Goal: Task Accomplishment & Management: Manage account settings

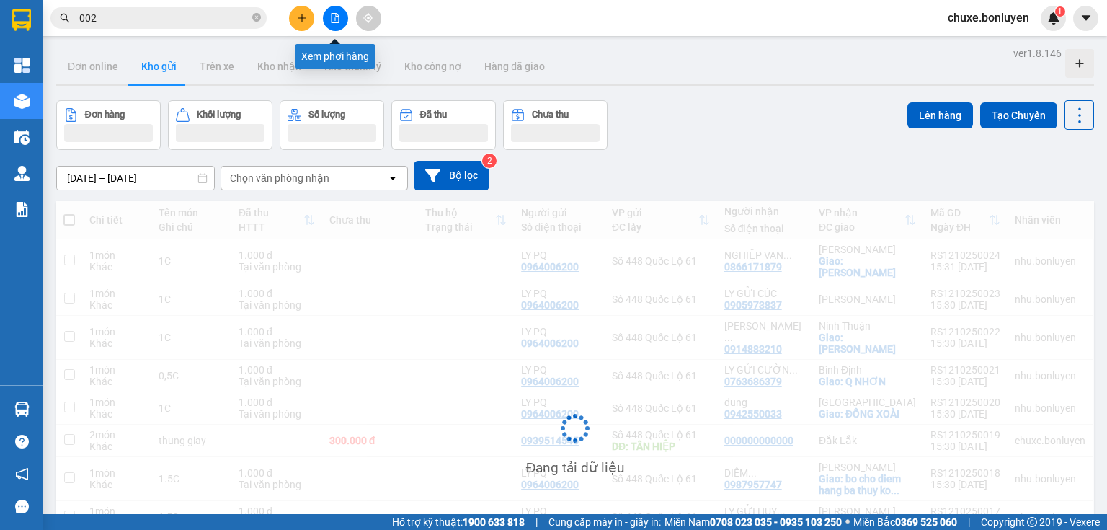
click at [333, 22] on button at bounding box center [335, 18] width 25 height 25
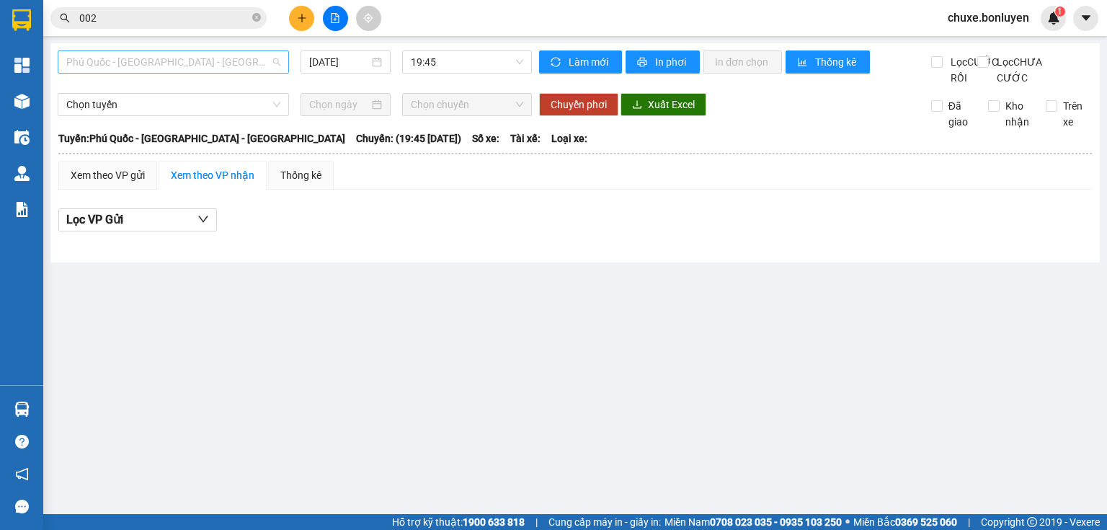
click at [166, 66] on span "Phú Quốc - [GEOGRAPHIC_DATA] - [GEOGRAPHIC_DATA]" at bounding box center [173, 62] width 214 height 22
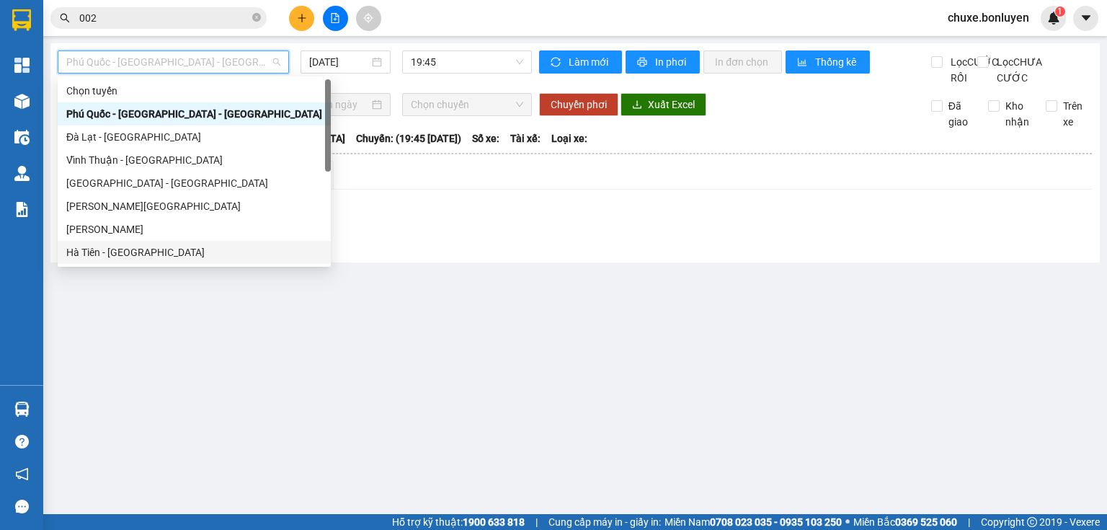
drag, startPoint x: 136, startPoint y: 251, endPoint x: 301, endPoint y: 103, distance: 221.6
click at [136, 250] on div "Hà Tiên - [GEOGRAPHIC_DATA]" at bounding box center [194, 252] width 256 height 16
type input "[DATE]"
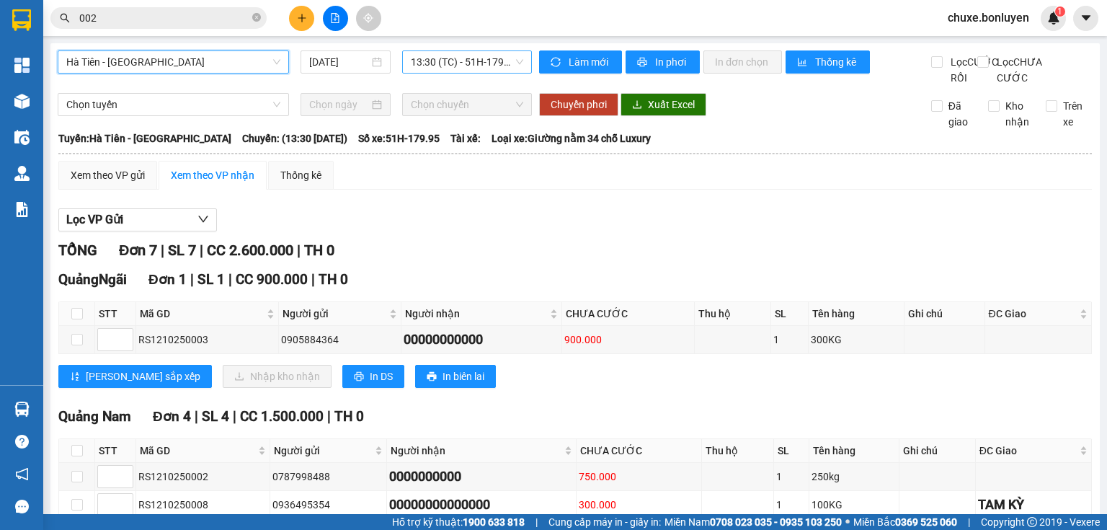
click at [458, 52] on span "13:30 (TC) - 51H-179.95" at bounding box center [467, 62] width 113 height 22
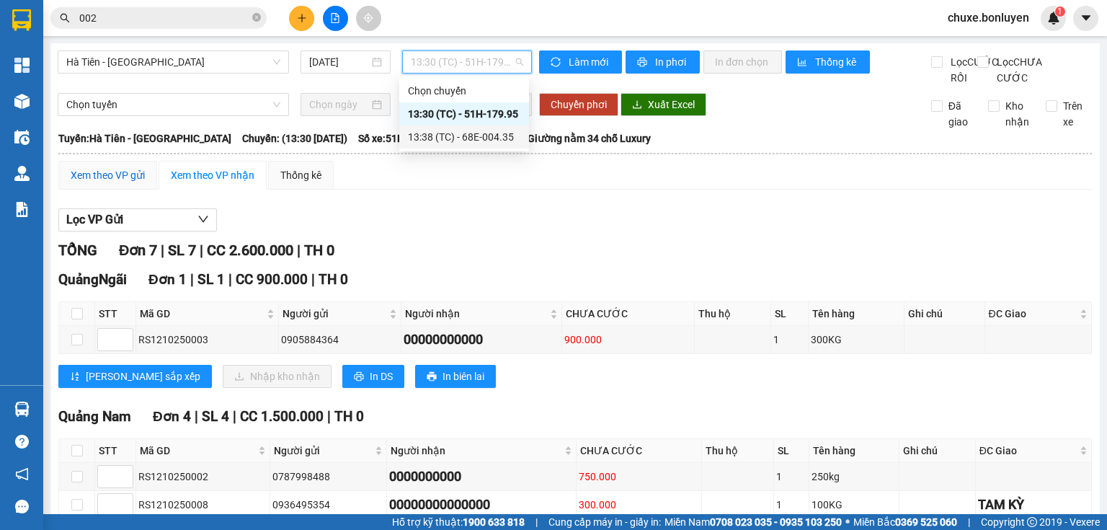
drag, startPoint x: 112, startPoint y: 192, endPoint x: 59, endPoint y: 209, distance: 55.2
click at [110, 183] on div "Xem theo VP gửi" at bounding box center [108, 175] width 74 height 16
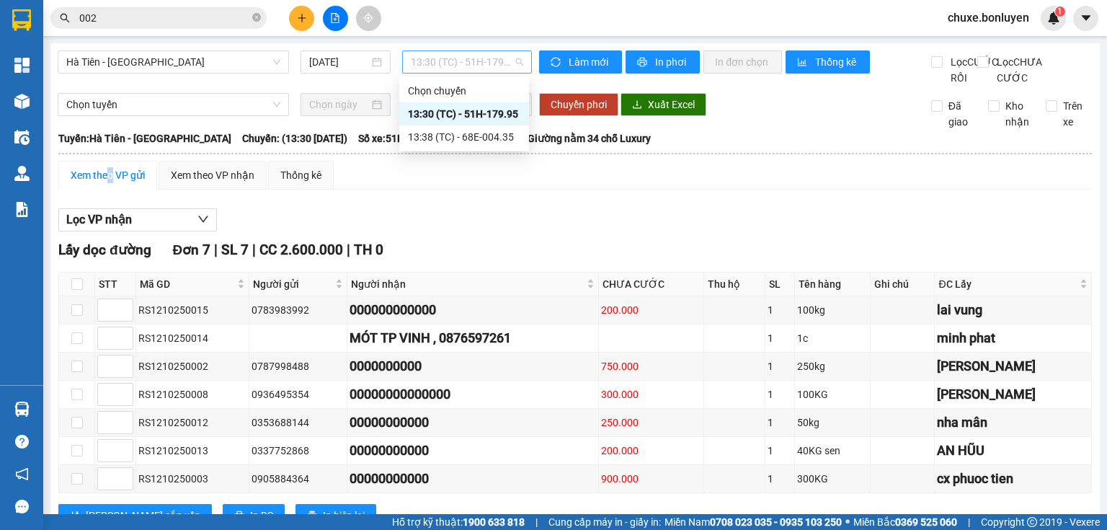
click at [474, 67] on span "13:30 (TC) - 51H-179.95" at bounding box center [467, 62] width 113 height 22
click at [453, 132] on div "13:38 (TC) - 68E-004.35" at bounding box center [464, 137] width 112 height 16
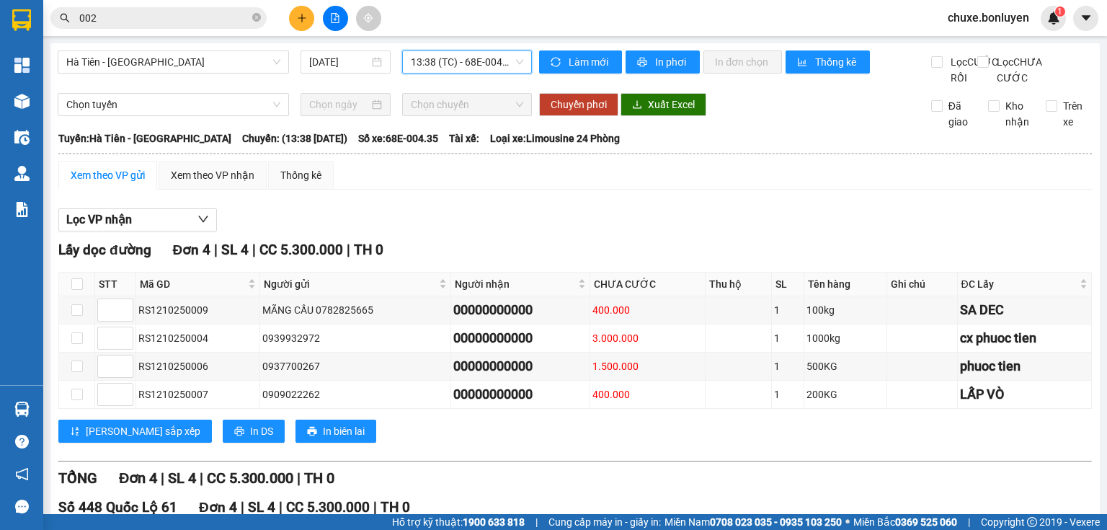
click at [488, 61] on span "13:38 (TC) - 68E-004.35" at bounding box center [467, 62] width 113 height 22
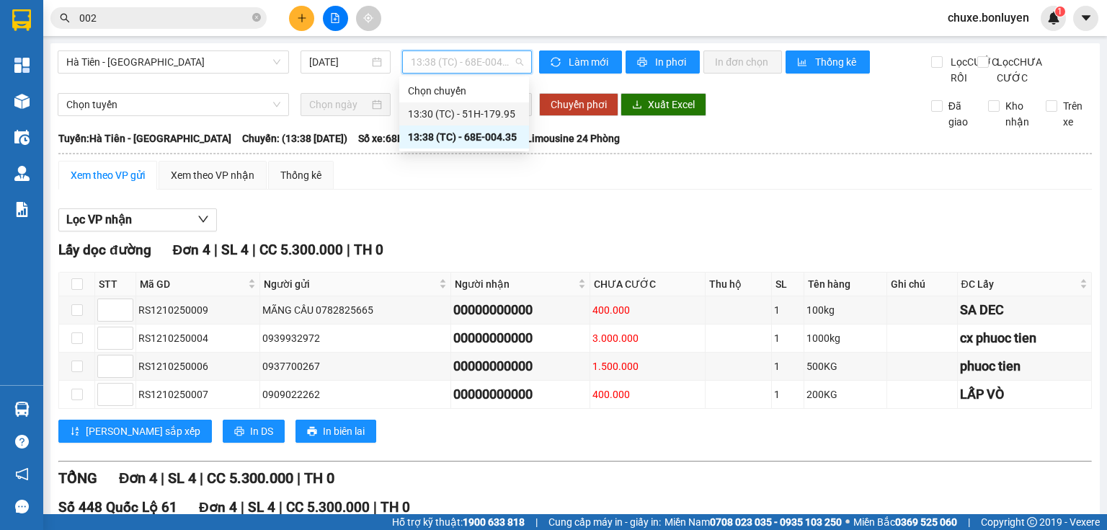
click at [492, 112] on div "13:30 (TC) - 51H-179.95" at bounding box center [464, 114] width 112 height 16
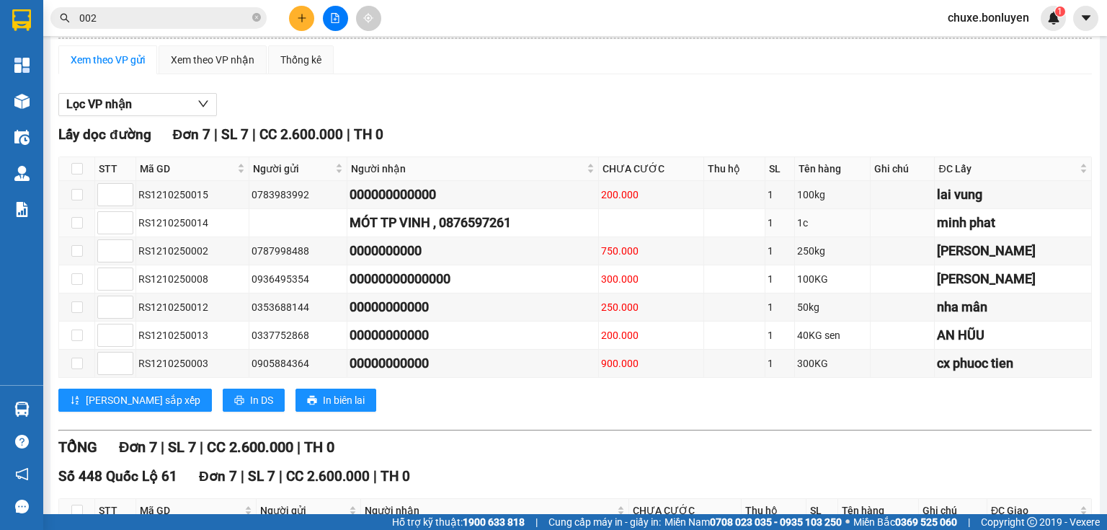
scroll to position [346, 0]
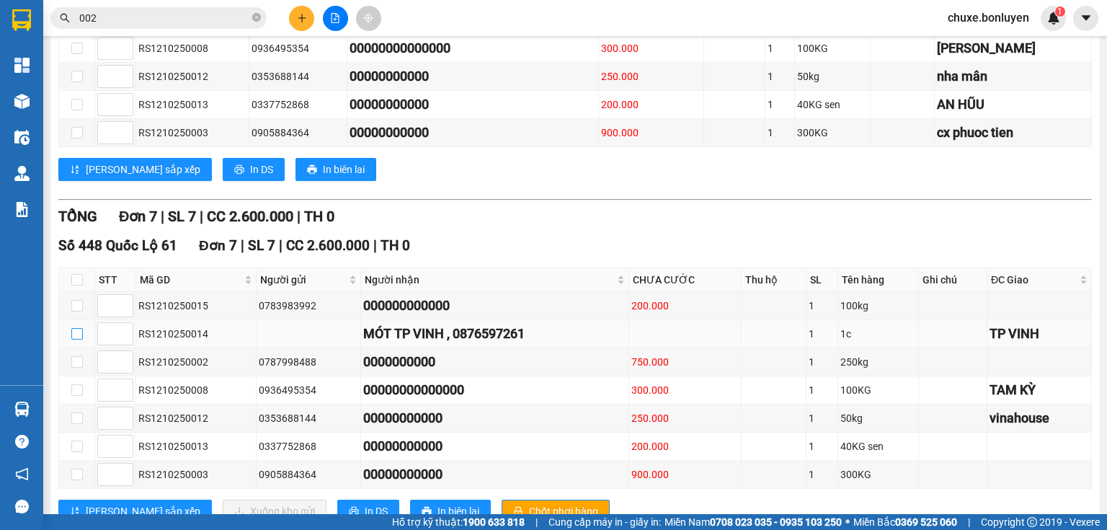
click at [77, 340] on input "checkbox" at bounding box center [77, 334] width 12 height 12
checkbox input "true"
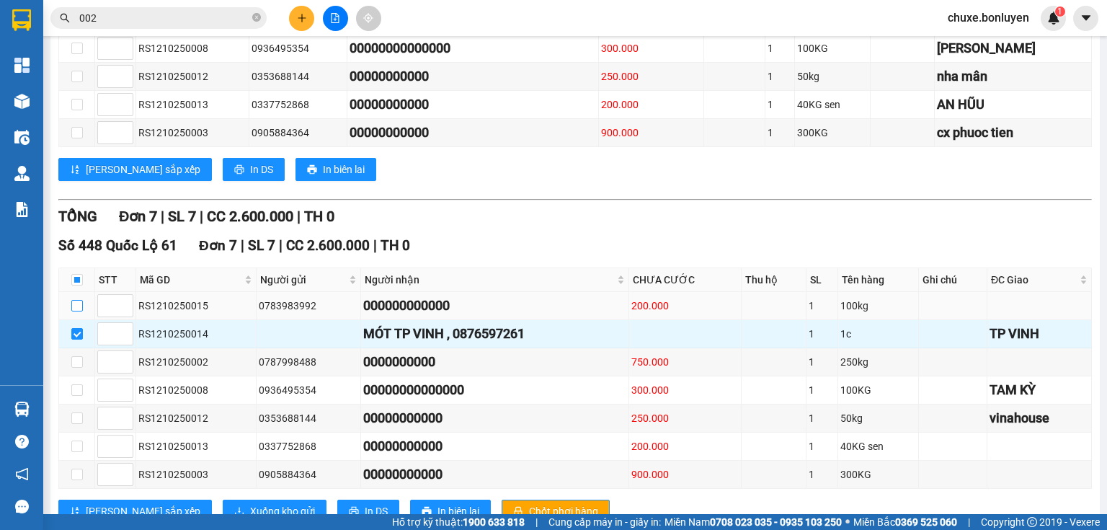
click at [72, 309] on label at bounding box center [77, 306] width 12 height 16
click at [72, 309] on input "checkbox" at bounding box center [77, 306] width 12 height 12
checkbox input "true"
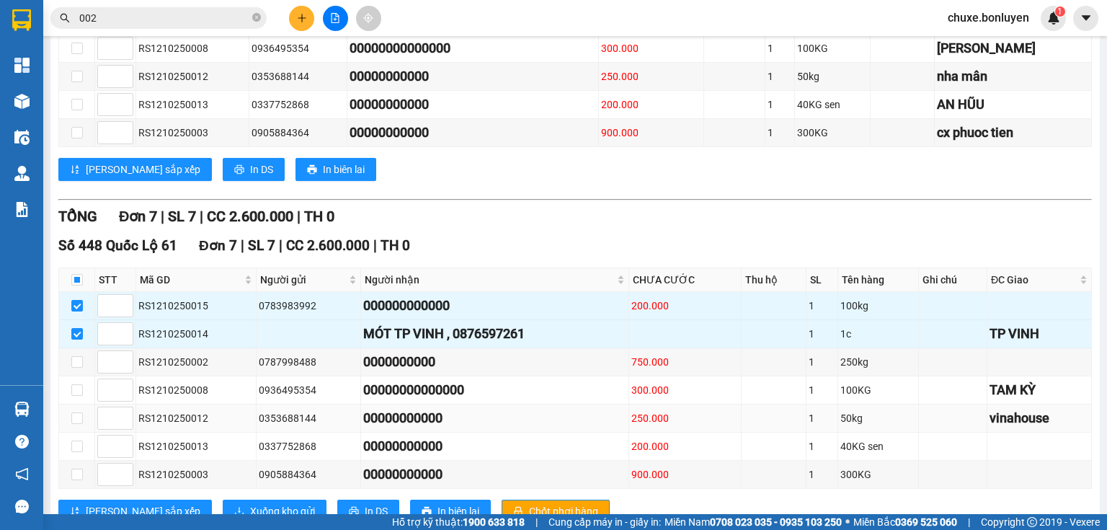
scroll to position [403, 0]
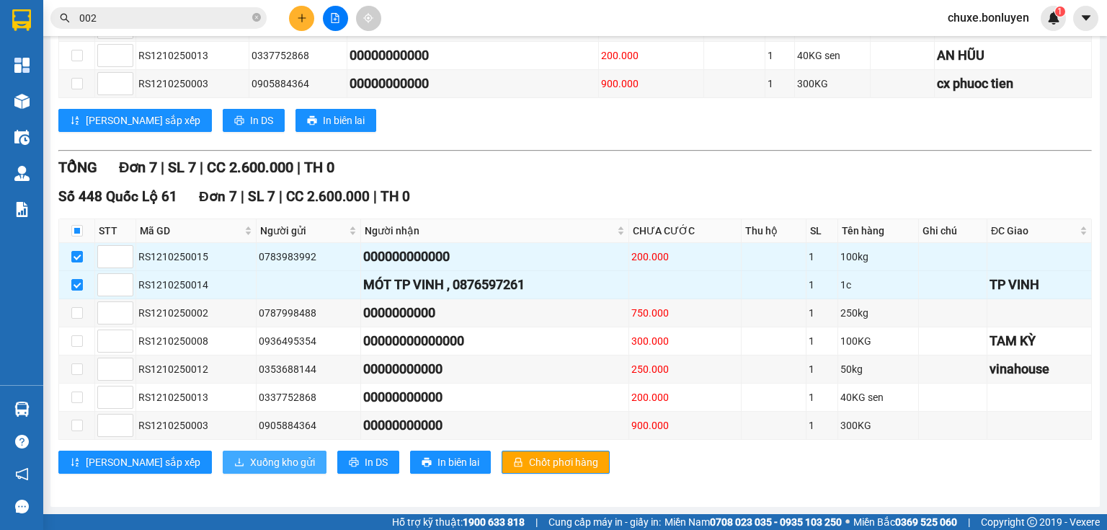
click at [250, 466] on span "Xuống kho gửi" at bounding box center [282, 462] width 65 height 16
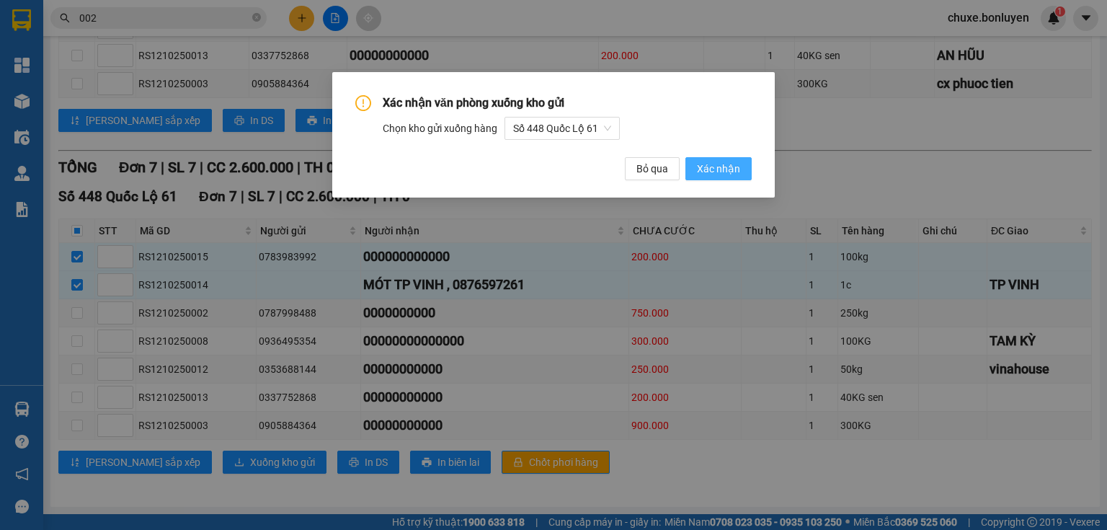
click at [701, 169] on span "Xác nhận" at bounding box center [718, 169] width 43 height 16
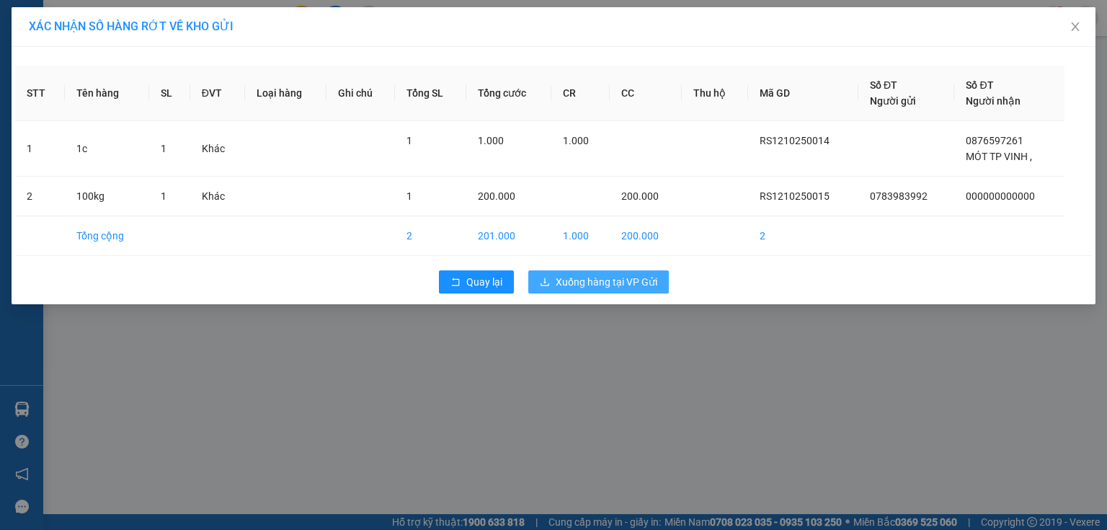
click at [632, 278] on span "Xuống hàng tại VP Gửi" at bounding box center [607, 282] width 102 height 16
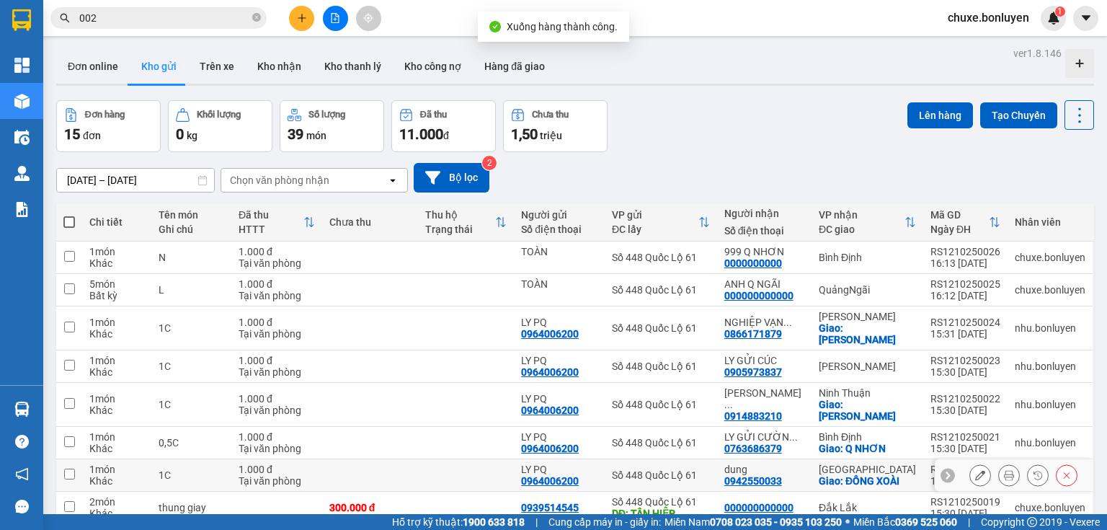
scroll to position [173, 0]
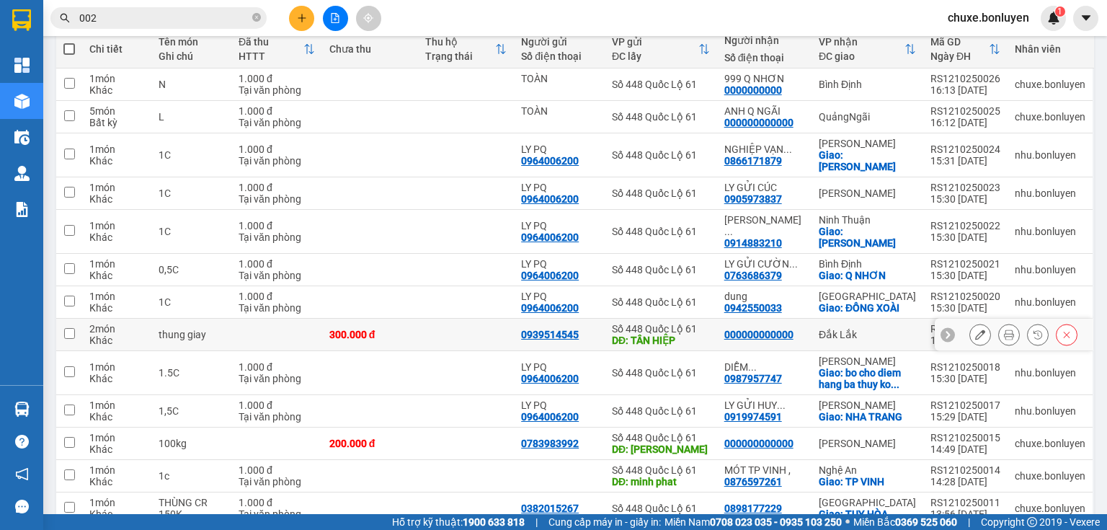
click at [460, 319] on td at bounding box center [466, 335] width 96 height 32
checkbox input "true"
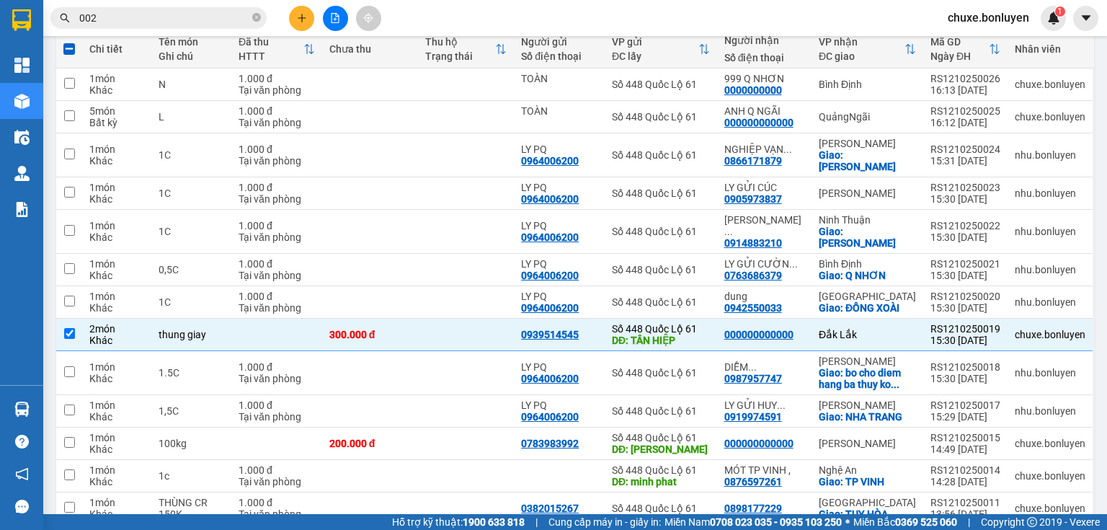
scroll to position [0, 0]
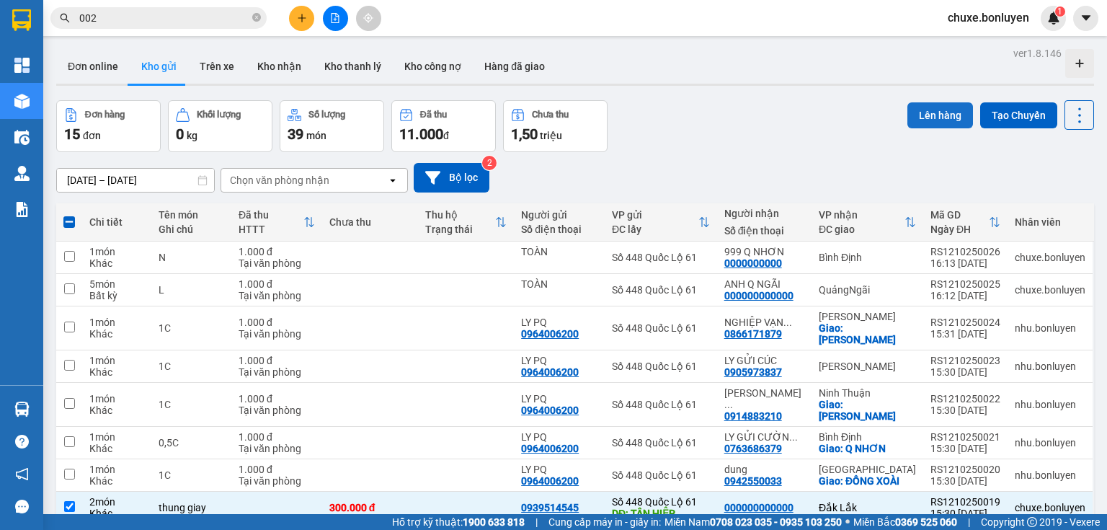
click at [908, 111] on button "Lên hàng" at bounding box center [941, 115] width 66 height 26
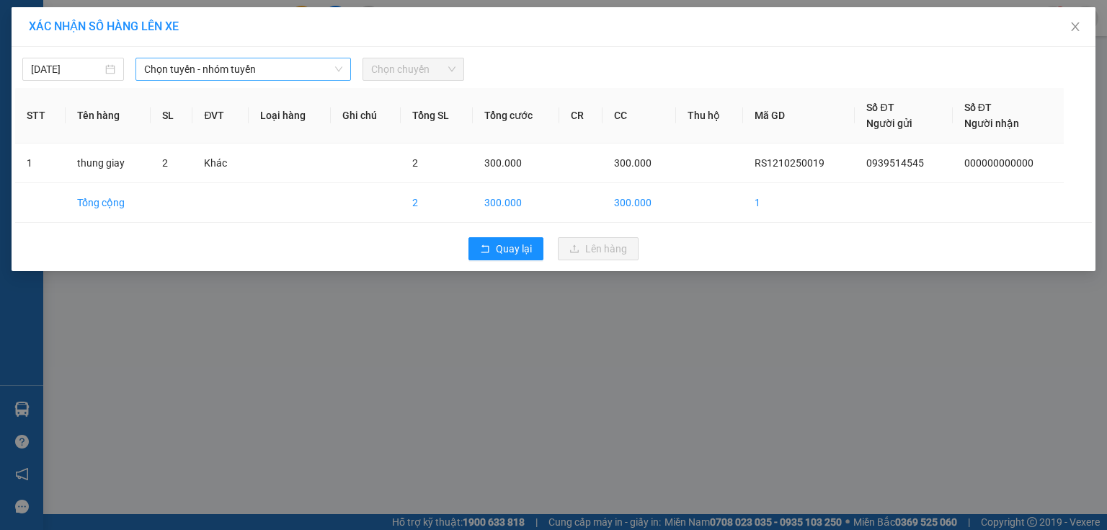
click at [312, 78] on span "Chọn tuyến - nhóm tuyến" at bounding box center [243, 69] width 198 height 22
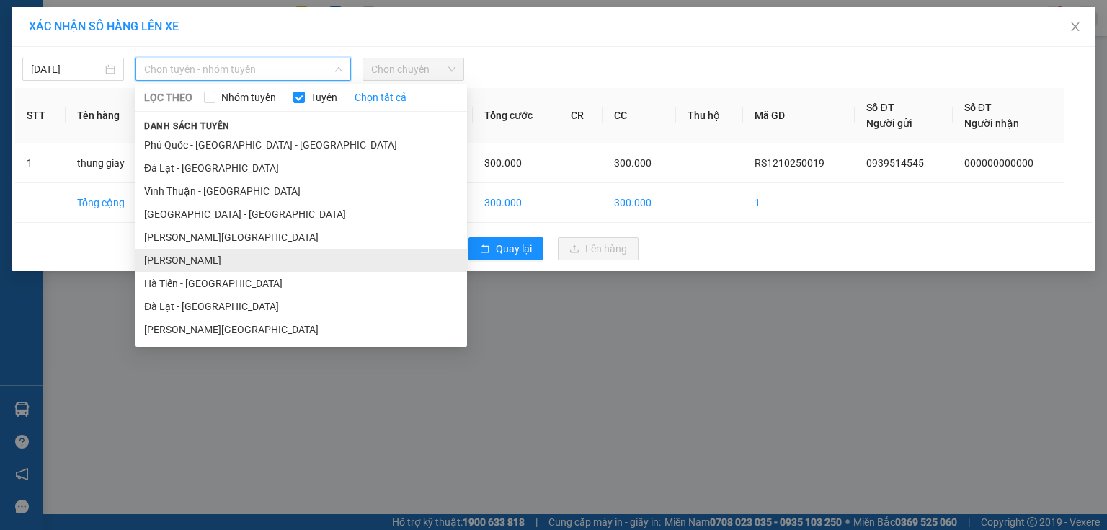
click at [218, 262] on li "[PERSON_NAME]" at bounding box center [302, 260] width 332 height 23
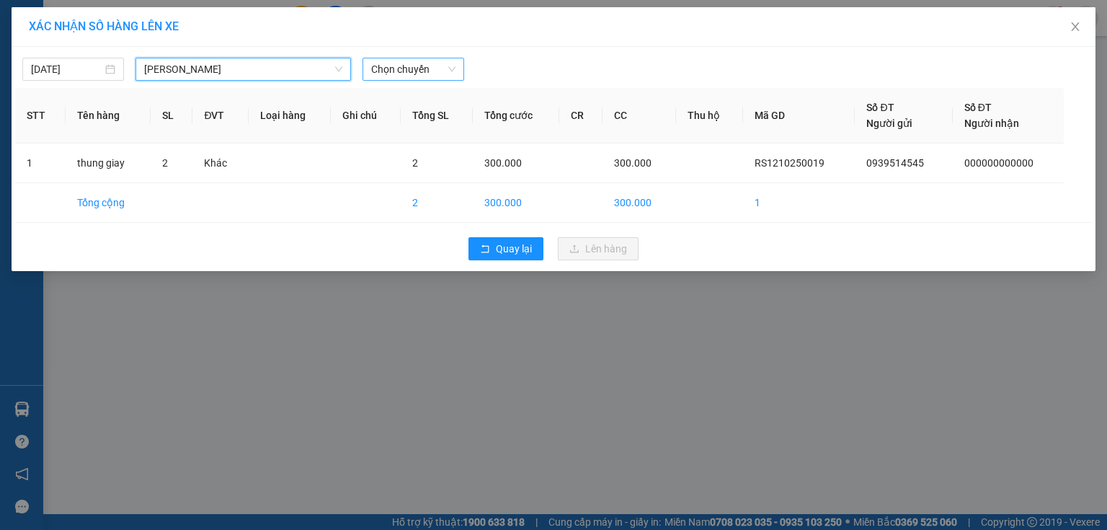
click at [386, 68] on span "Chọn chuyến" at bounding box center [413, 69] width 84 height 22
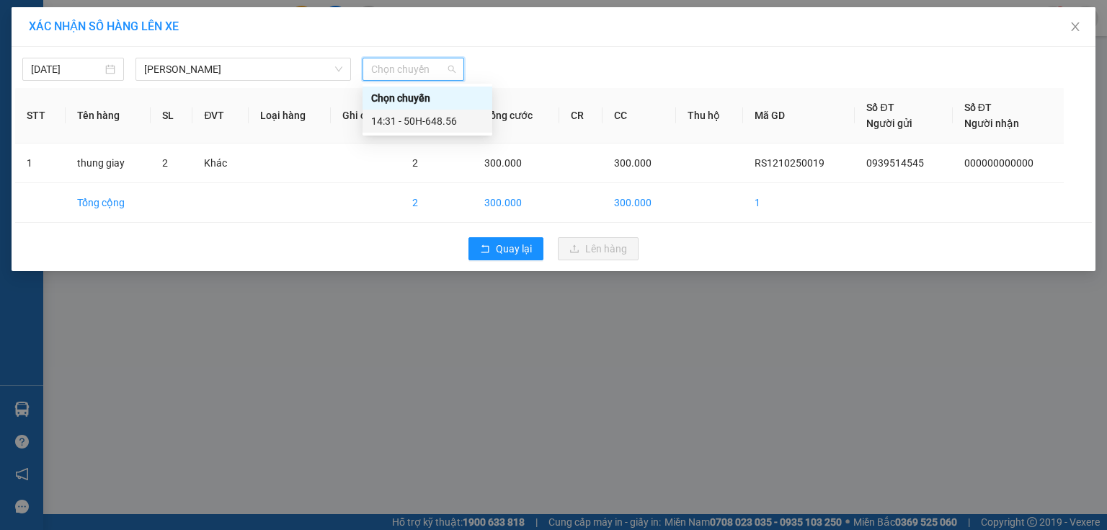
drag, startPoint x: 424, startPoint y: 115, endPoint x: 467, endPoint y: 146, distance: 53.6
click at [427, 118] on div "14:31 - 50H-648.56" at bounding box center [427, 121] width 112 height 16
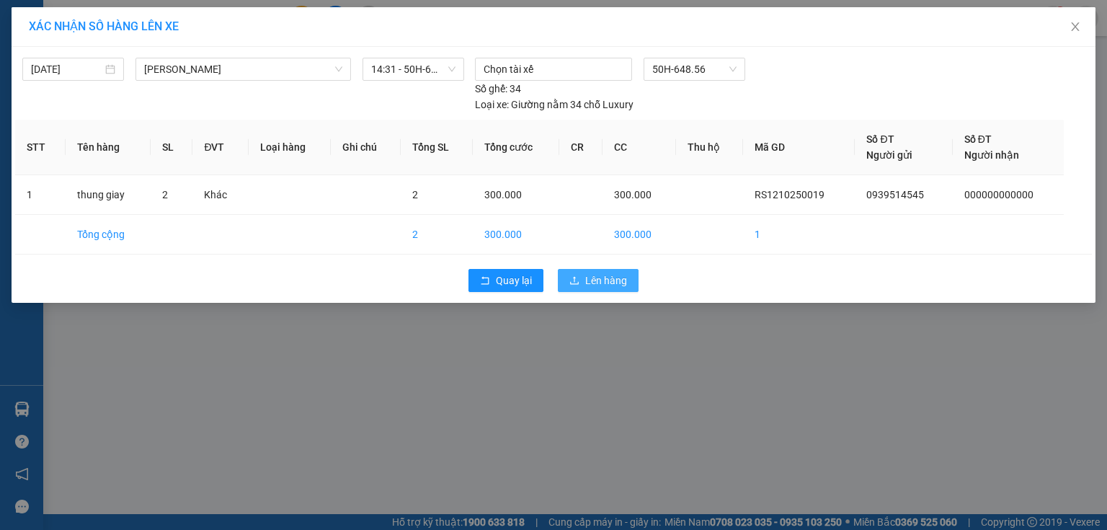
click at [584, 269] on button "Lên hàng" at bounding box center [598, 280] width 81 height 23
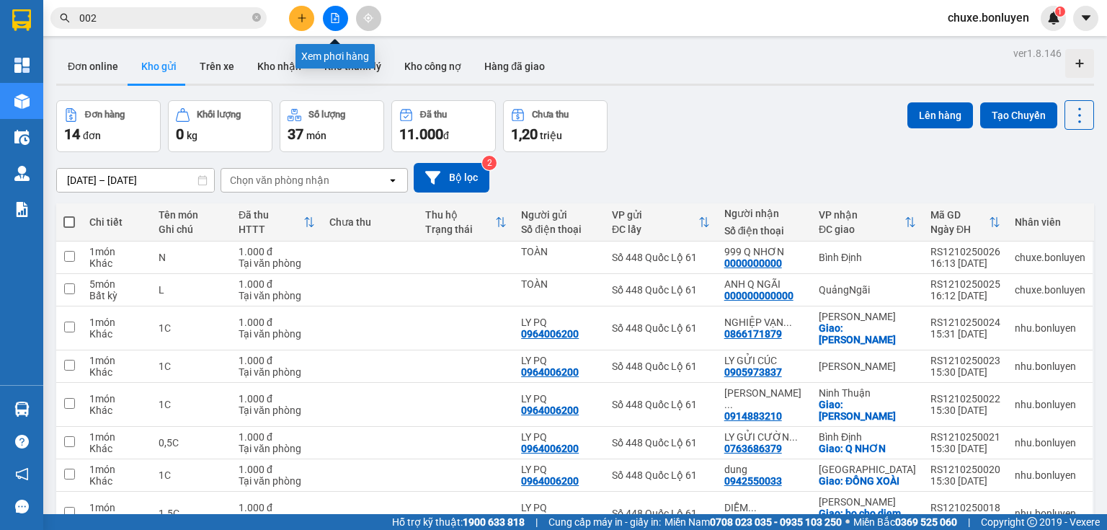
click at [337, 21] on icon "file-add" at bounding box center [335, 18] width 10 height 10
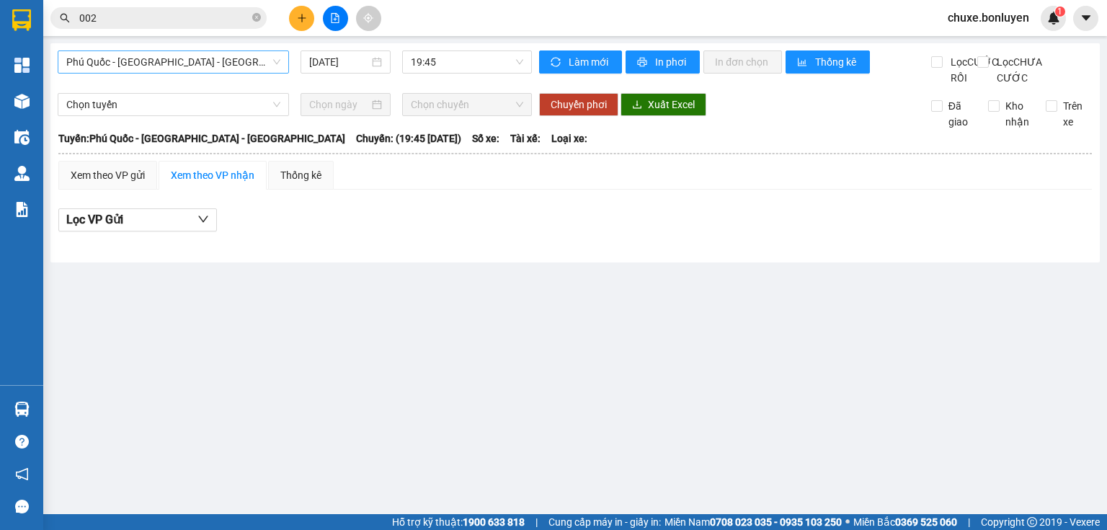
click at [224, 57] on span "Phú Quốc - [GEOGRAPHIC_DATA] - [GEOGRAPHIC_DATA]" at bounding box center [173, 62] width 214 height 22
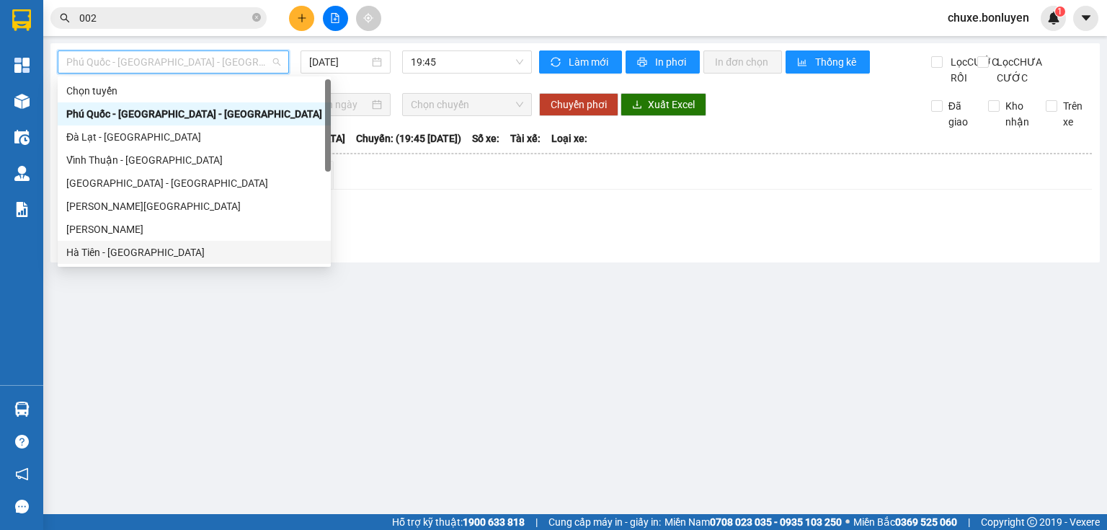
click at [159, 251] on div "Hà Tiên - [GEOGRAPHIC_DATA]" at bounding box center [194, 252] width 256 height 16
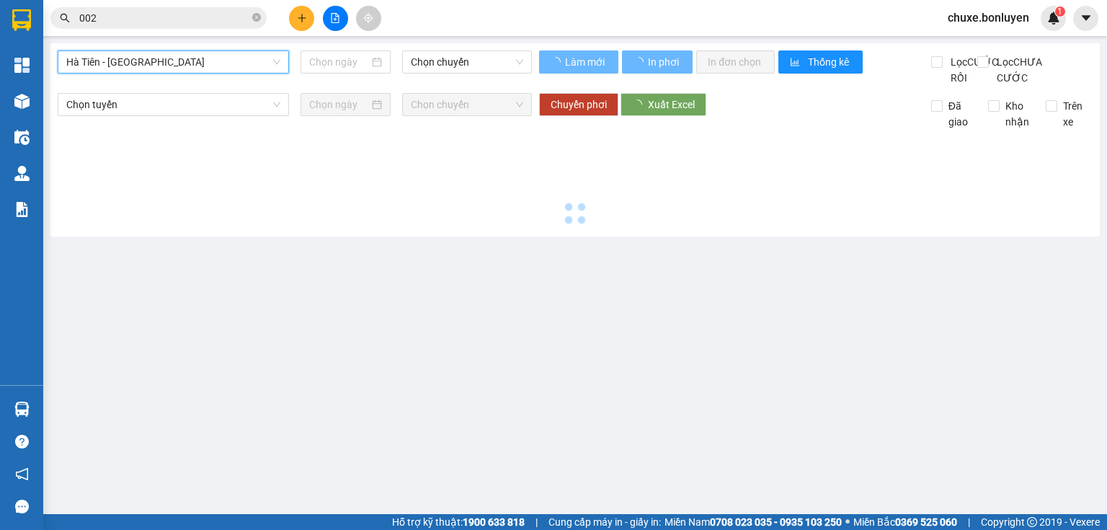
type input "[DATE]"
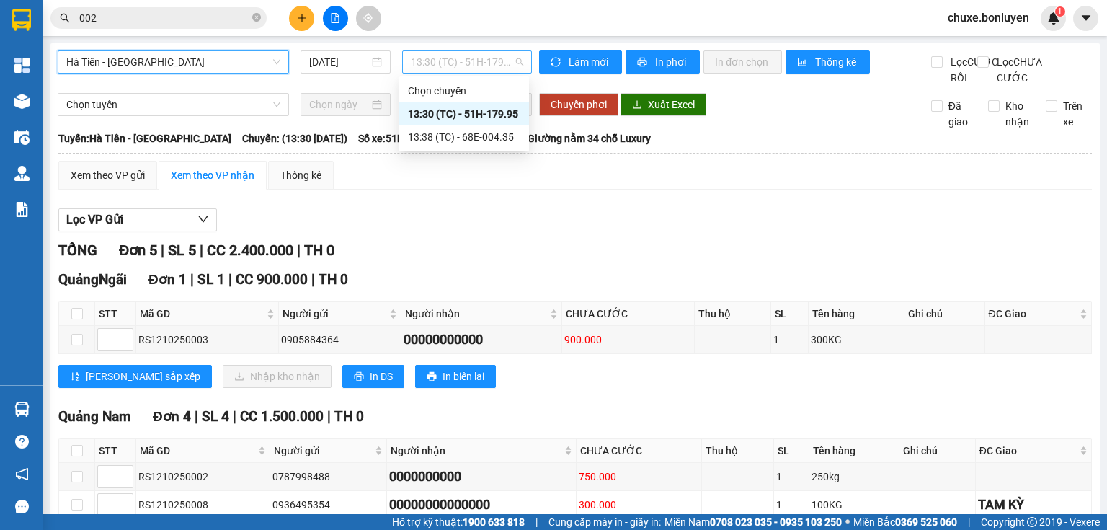
click at [449, 66] on span "13:30 (TC) - 51H-179.95" at bounding box center [467, 62] width 113 height 22
click at [487, 120] on div "13:30 (TC) - 51H-179.95" at bounding box center [464, 114] width 112 height 16
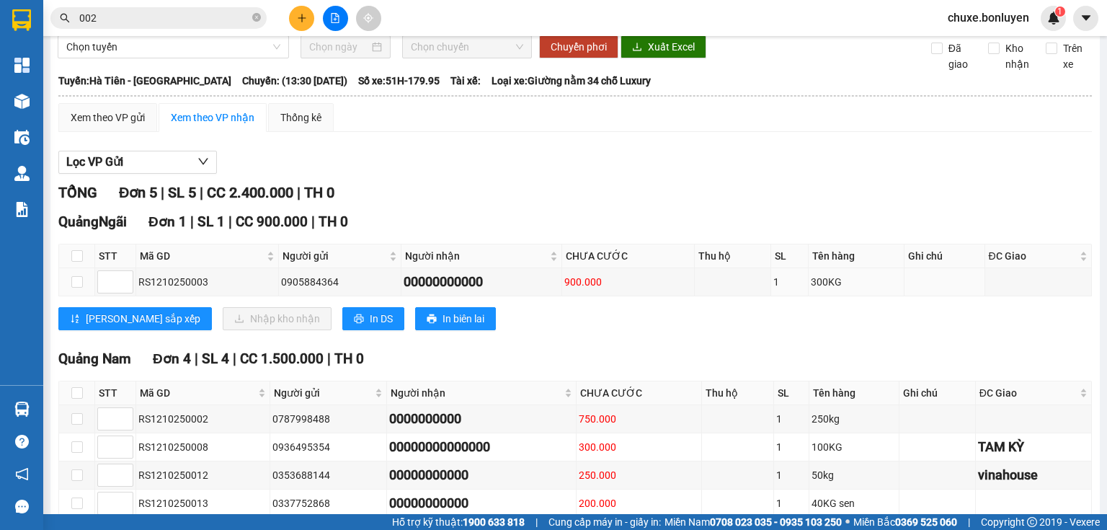
scroll to position [115, 0]
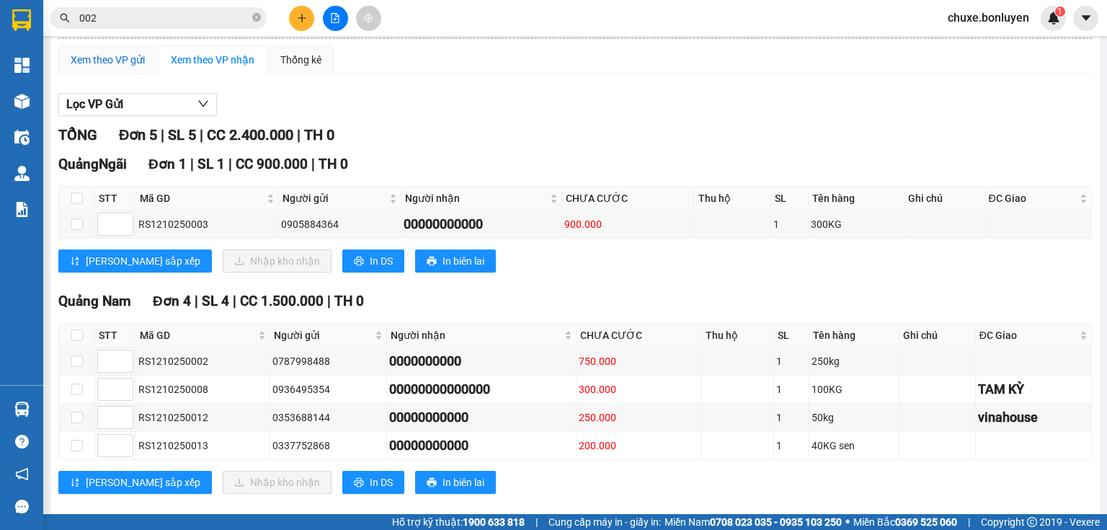
click at [139, 68] on div "Xem theo VP gửi" at bounding box center [108, 60] width 74 height 16
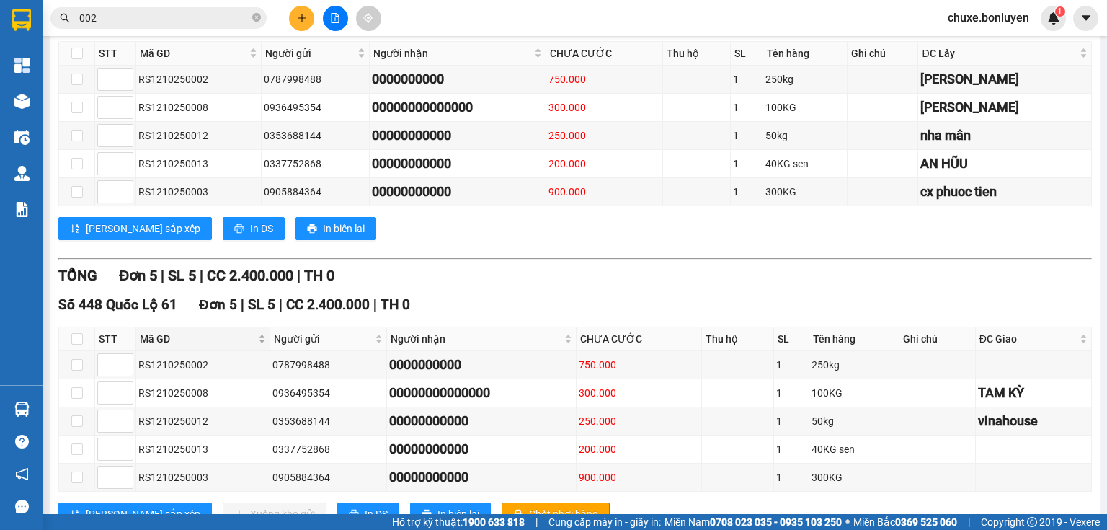
scroll to position [292, 0]
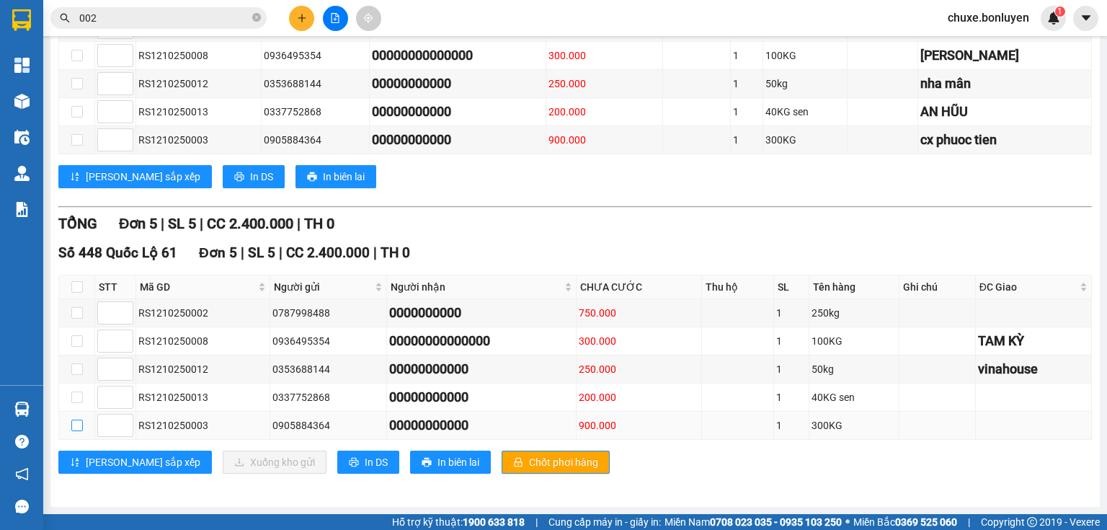
click at [81, 425] on td at bounding box center [77, 426] width 36 height 28
click at [73, 425] on input "checkbox" at bounding box center [77, 426] width 12 height 12
checkbox input "true"
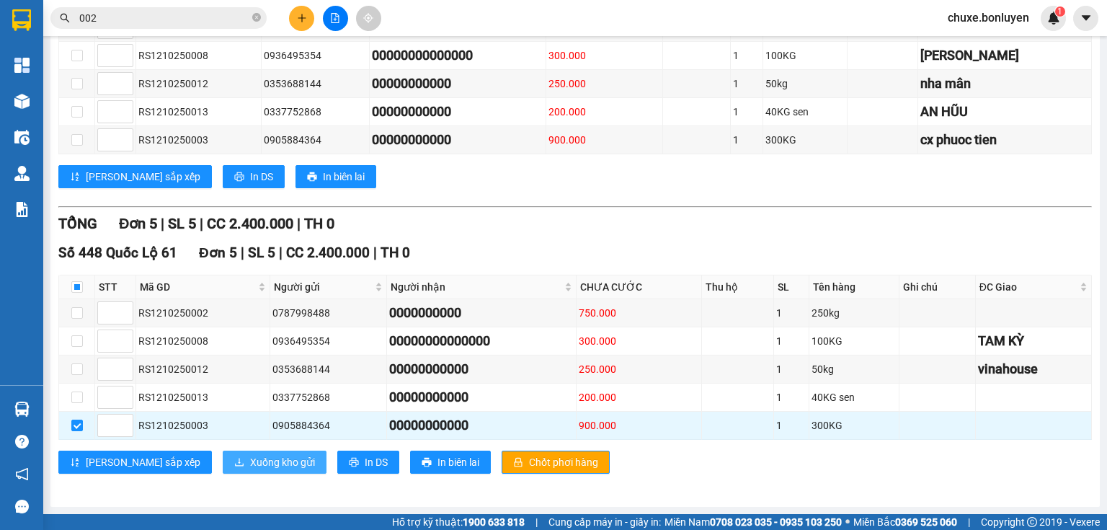
click at [223, 472] on button "Xuống kho gửi" at bounding box center [275, 462] width 104 height 23
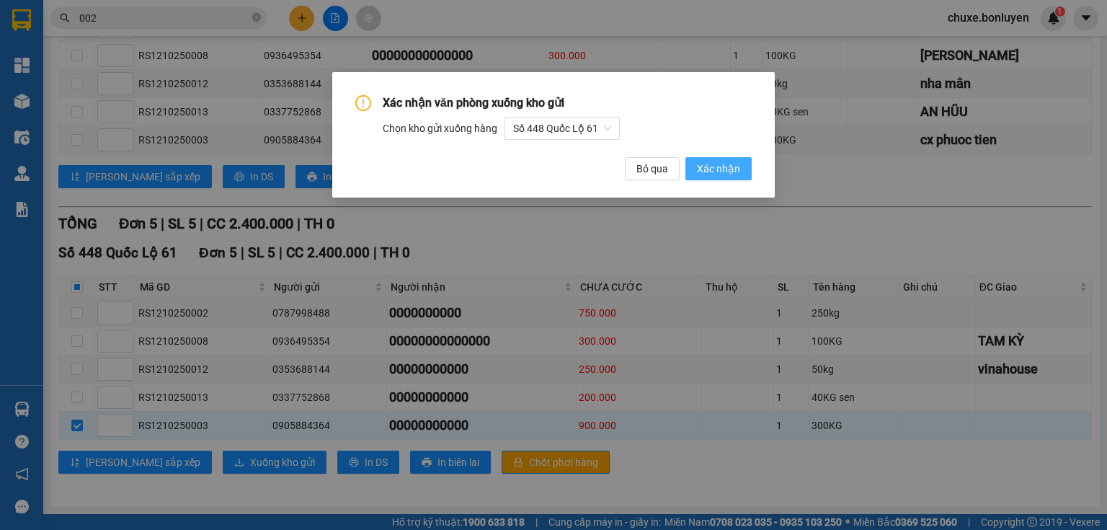
click at [721, 161] on span "Xác nhận" at bounding box center [718, 169] width 43 height 16
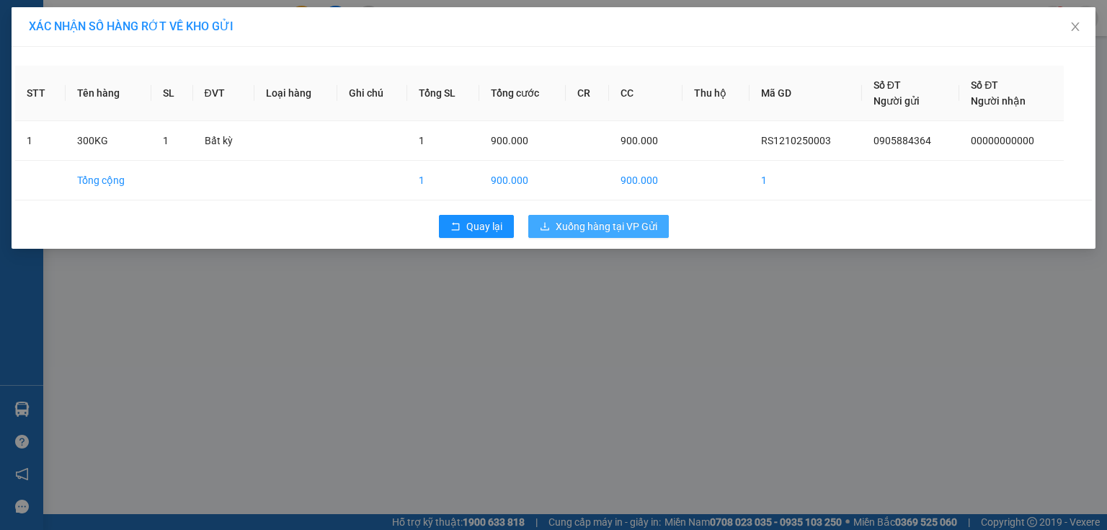
click at [614, 222] on span "Xuống hàng tại VP Gửi" at bounding box center [607, 226] width 102 height 16
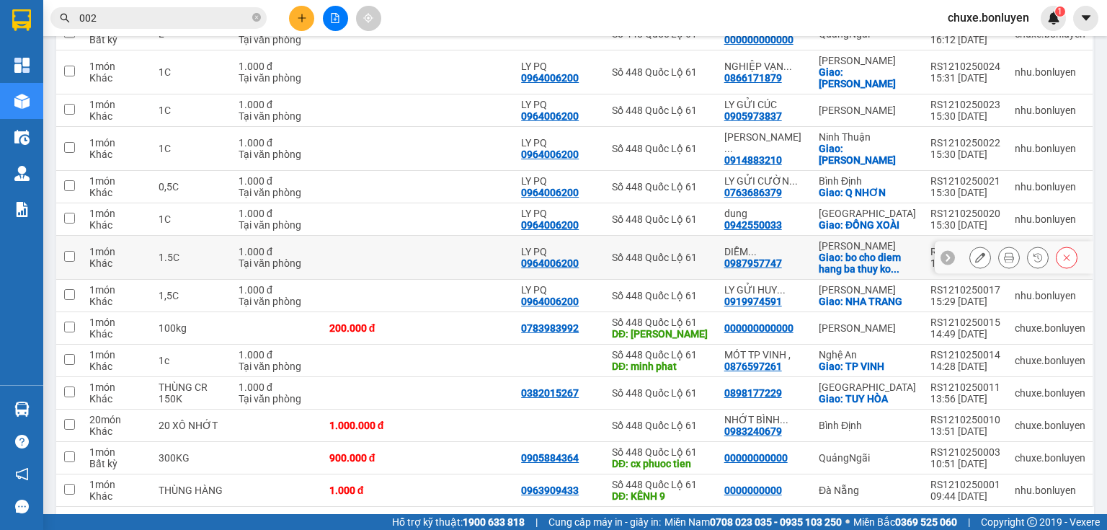
scroll to position [314, 0]
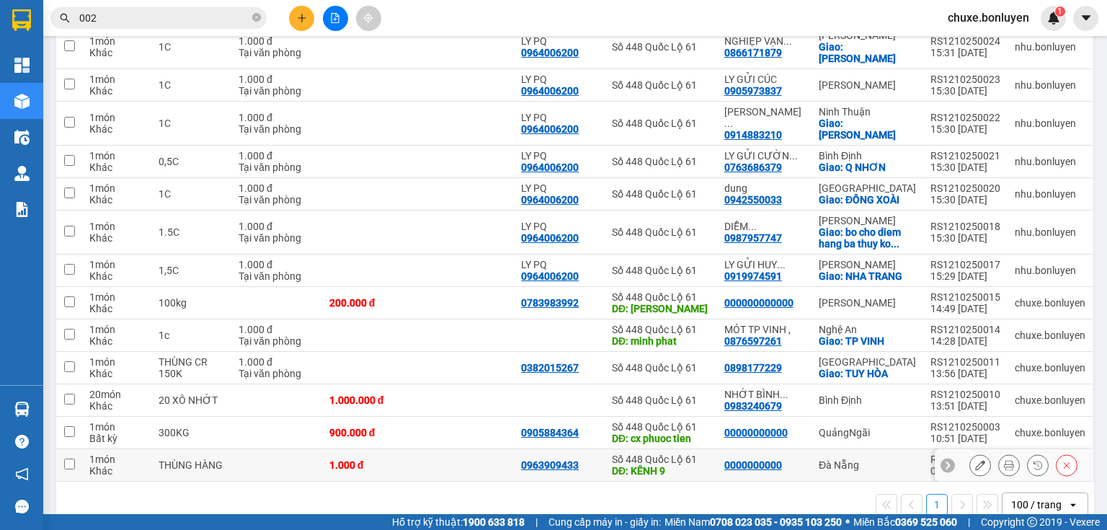
click at [492, 449] on td at bounding box center [466, 465] width 96 height 32
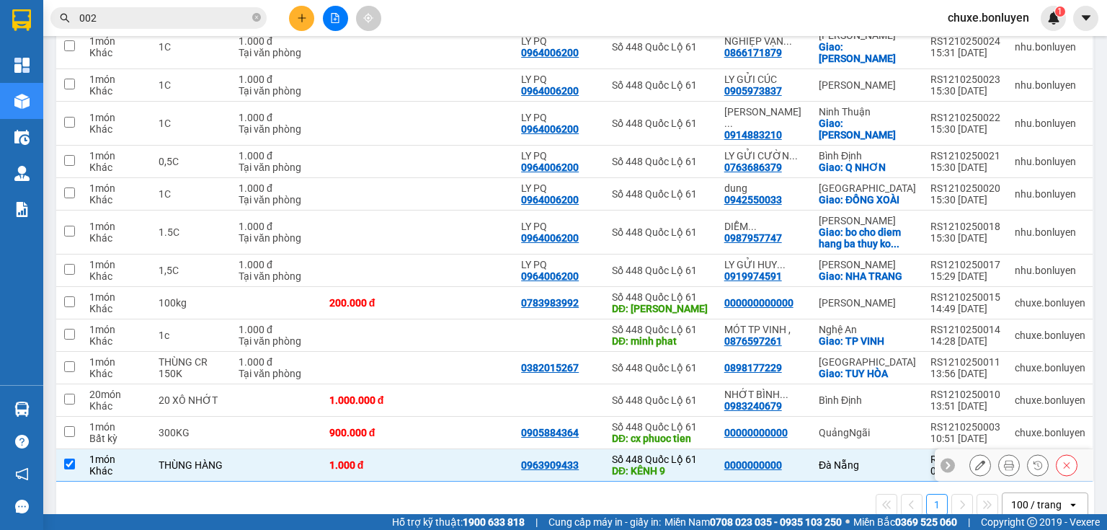
click at [477, 449] on td at bounding box center [466, 465] width 96 height 32
checkbox input "false"
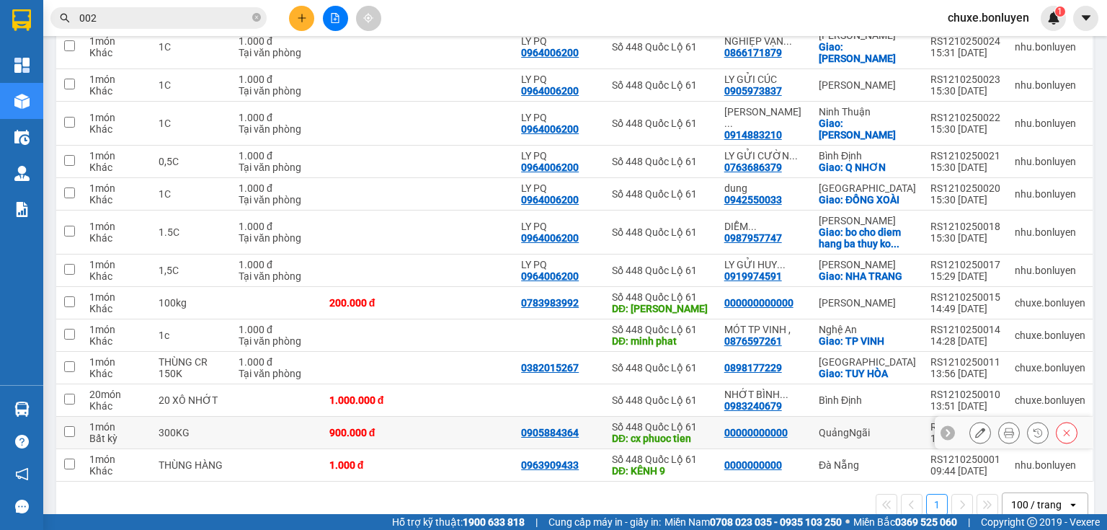
click at [476, 417] on td at bounding box center [466, 433] width 96 height 32
checkbox input "true"
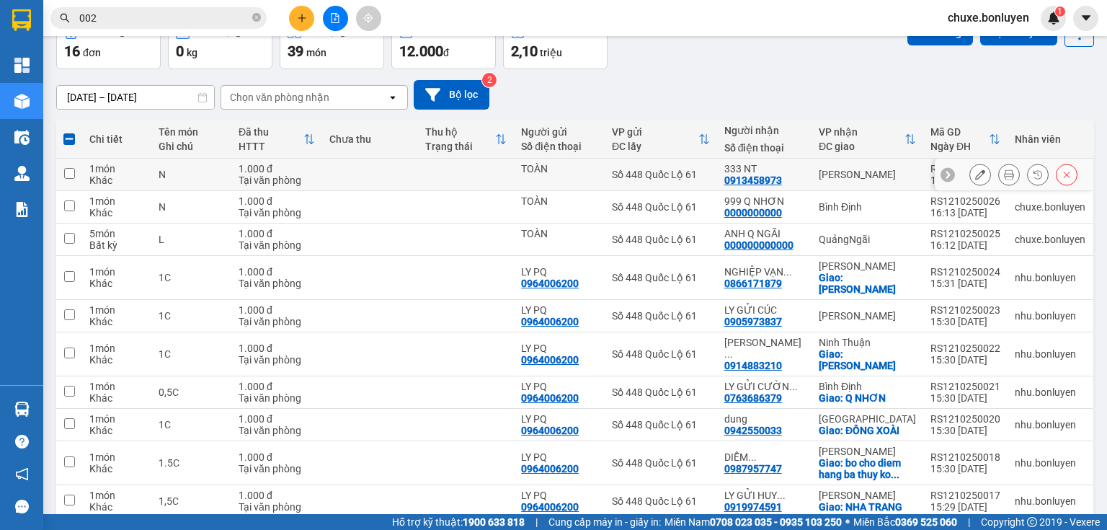
scroll to position [25, 0]
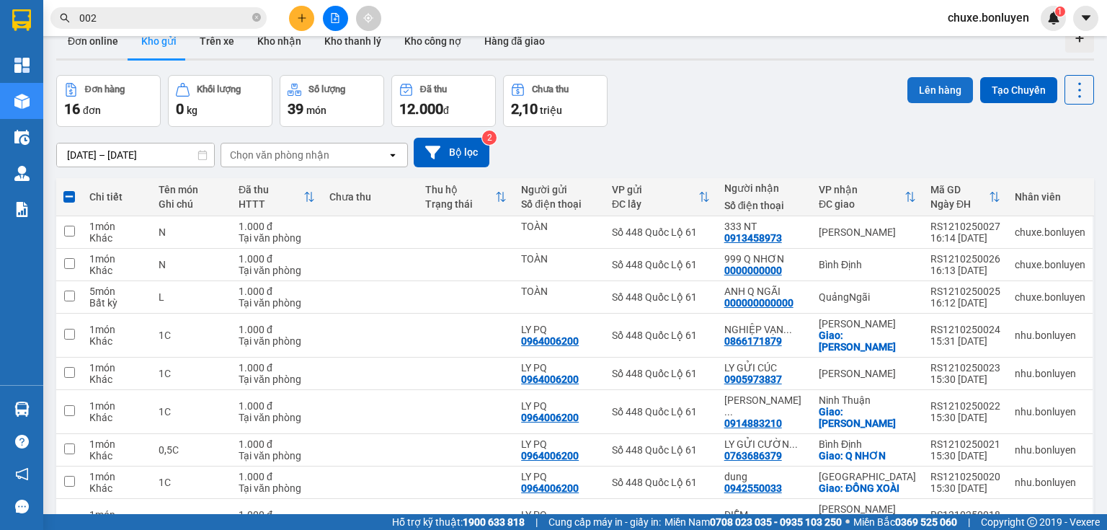
click at [948, 87] on button "Lên hàng" at bounding box center [941, 90] width 66 height 26
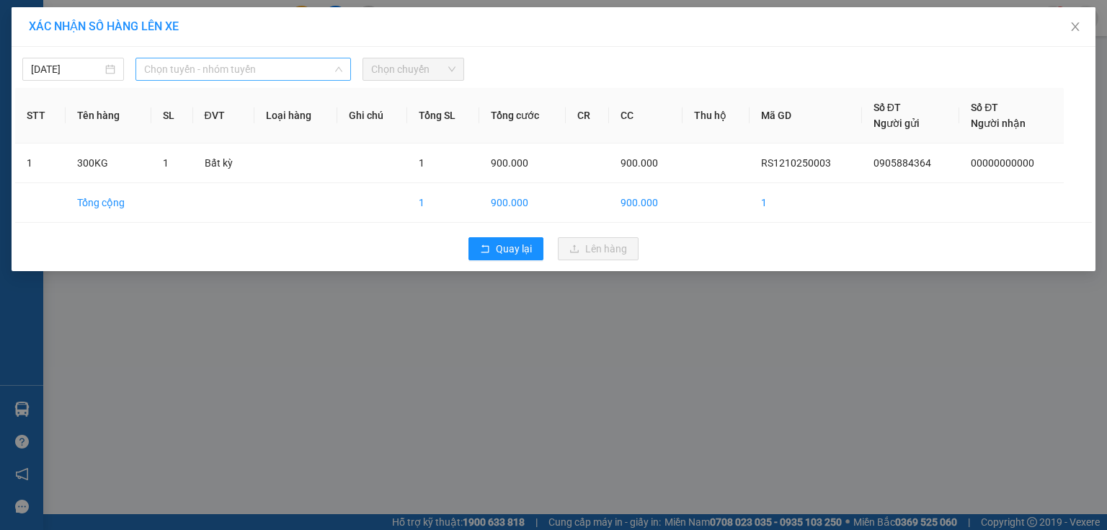
click at [296, 67] on span "Chọn tuyến - nhóm tuyến" at bounding box center [243, 69] width 198 height 22
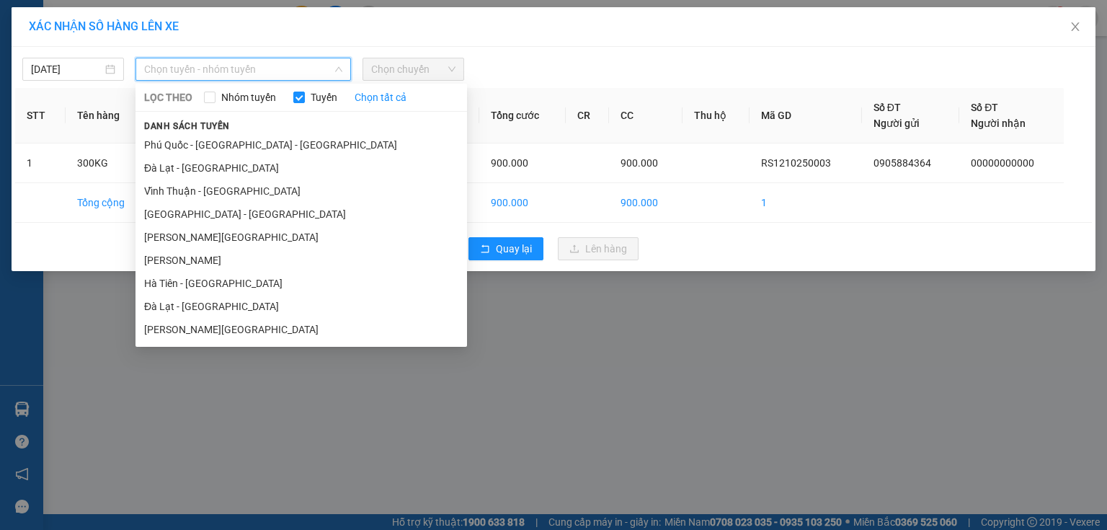
drag, startPoint x: 232, startPoint y: 290, endPoint x: 242, endPoint y: 251, distance: 40.9
click at [232, 289] on li "Hà Tiên - [GEOGRAPHIC_DATA]" at bounding box center [302, 283] width 332 height 23
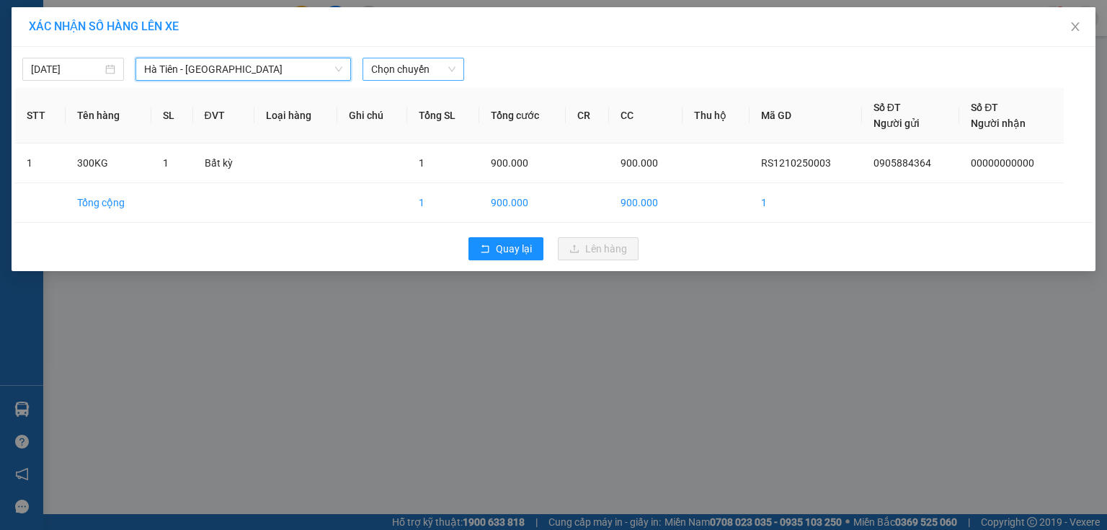
click at [424, 63] on span "Chọn chuyến" at bounding box center [413, 69] width 84 height 22
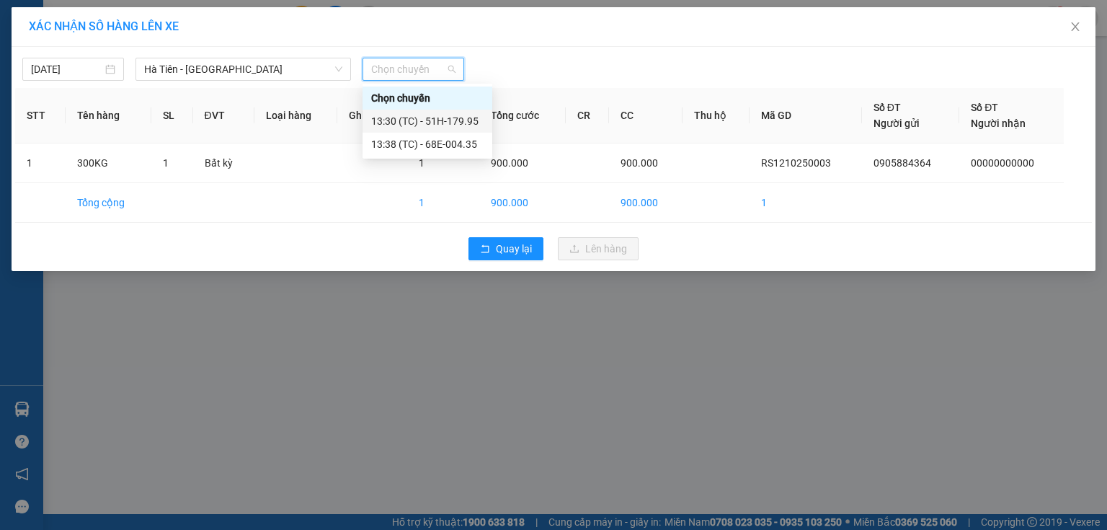
click at [464, 138] on div "13:38 (TC) - 68E-004.35" at bounding box center [427, 144] width 112 height 16
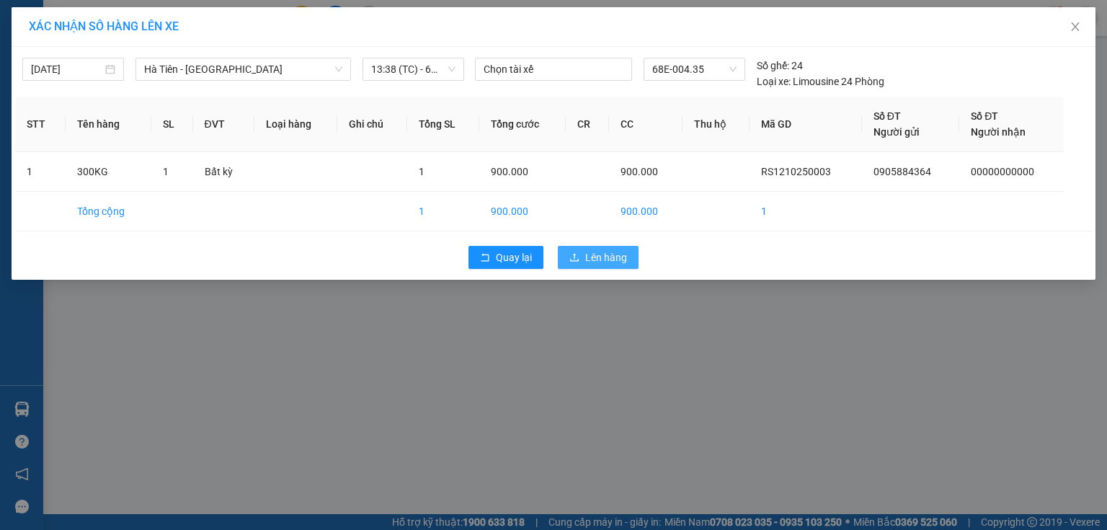
drag, startPoint x: 590, startPoint y: 260, endPoint x: 575, endPoint y: 235, distance: 29.4
click at [590, 260] on span "Lên hàng" at bounding box center [606, 257] width 42 height 16
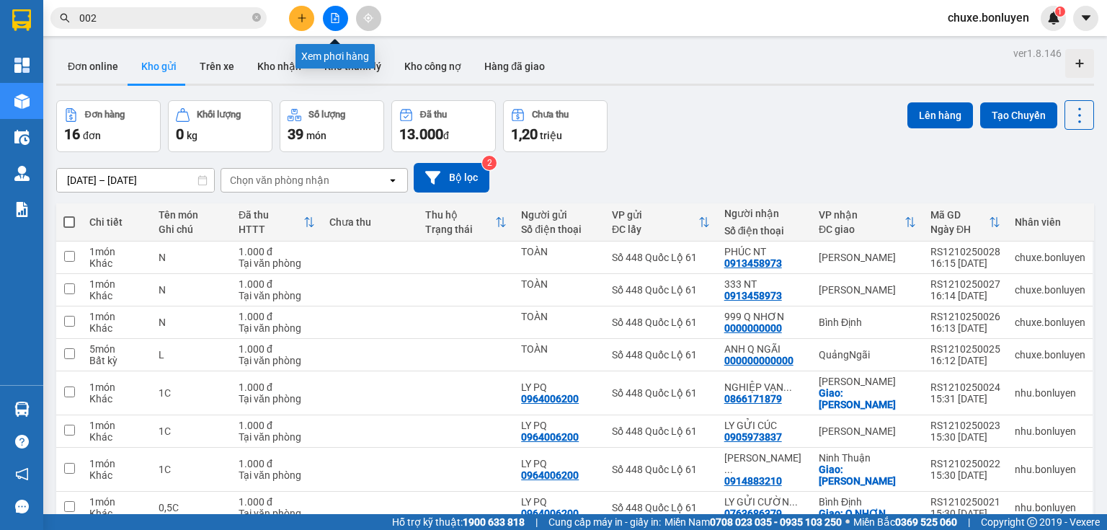
click at [339, 23] on button at bounding box center [335, 18] width 25 height 25
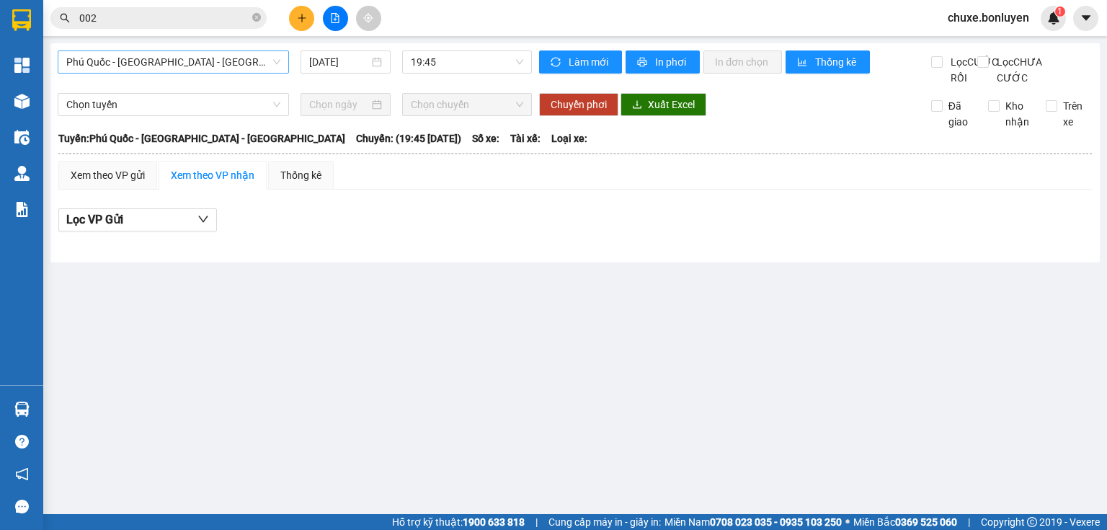
click at [235, 56] on span "Phú Quốc - [GEOGRAPHIC_DATA] - [GEOGRAPHIC_DATA]" at bounding box center [173, 62] width 214 height 22
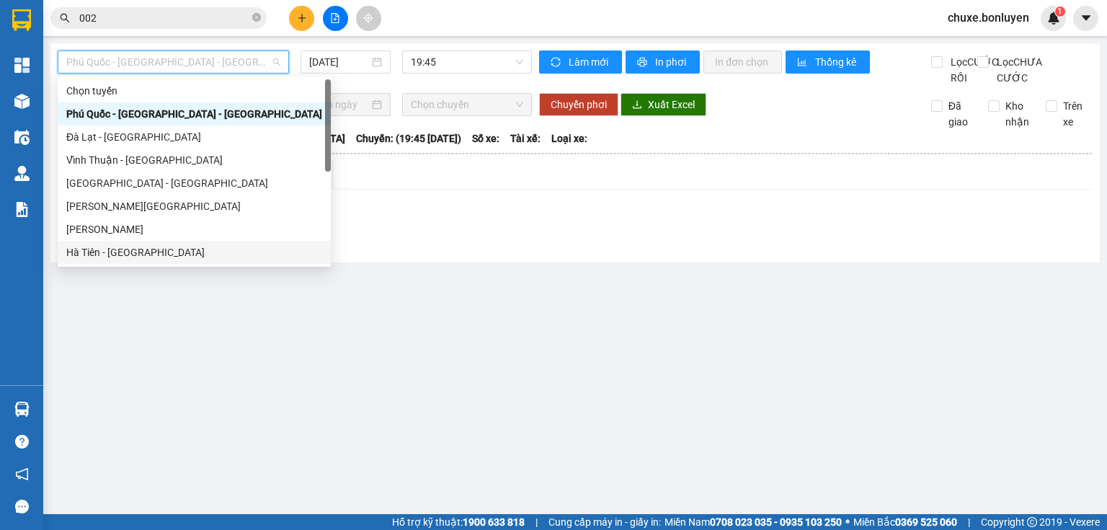
click at [116, 245] on div "Hà Tiên - [GEOGRAPHIC_DATA]" at bounding box center [194, 252] width 256 height 16
type input "[DATE]"
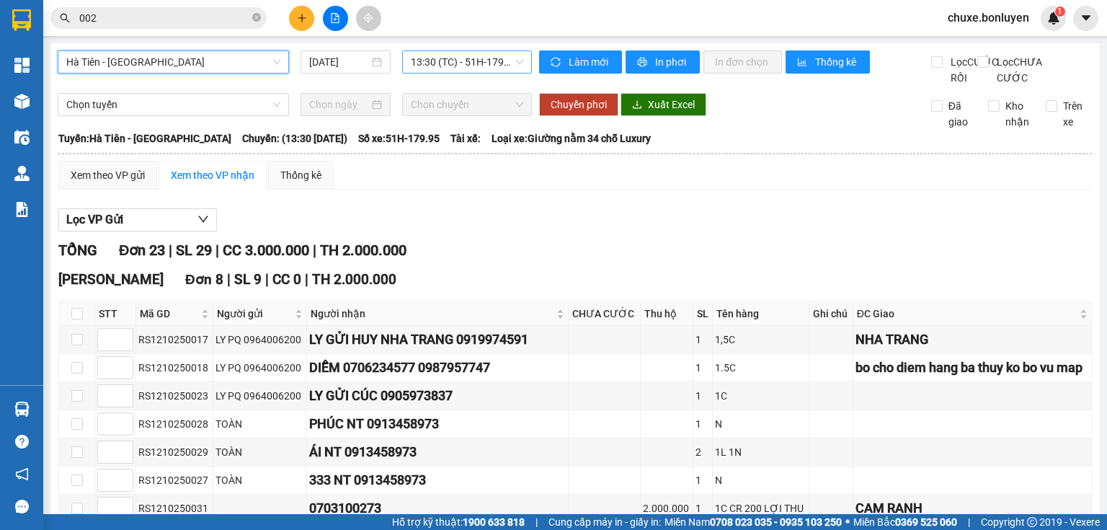
click at [498, 61] on span "13:30 (TC) - 51H-179.95" at bounding box center [467, 62] width 113 height 22
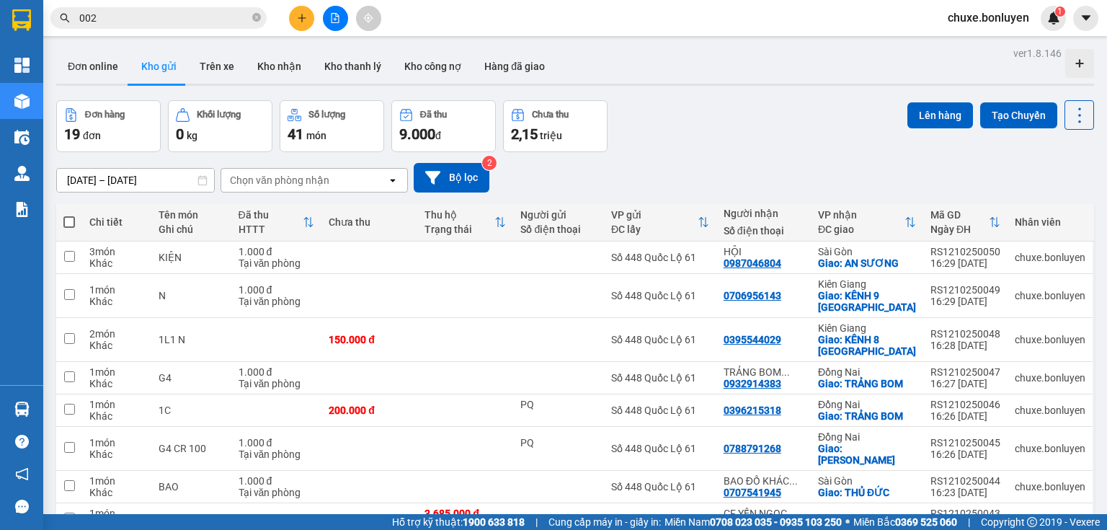
scroll to position [173, 0]
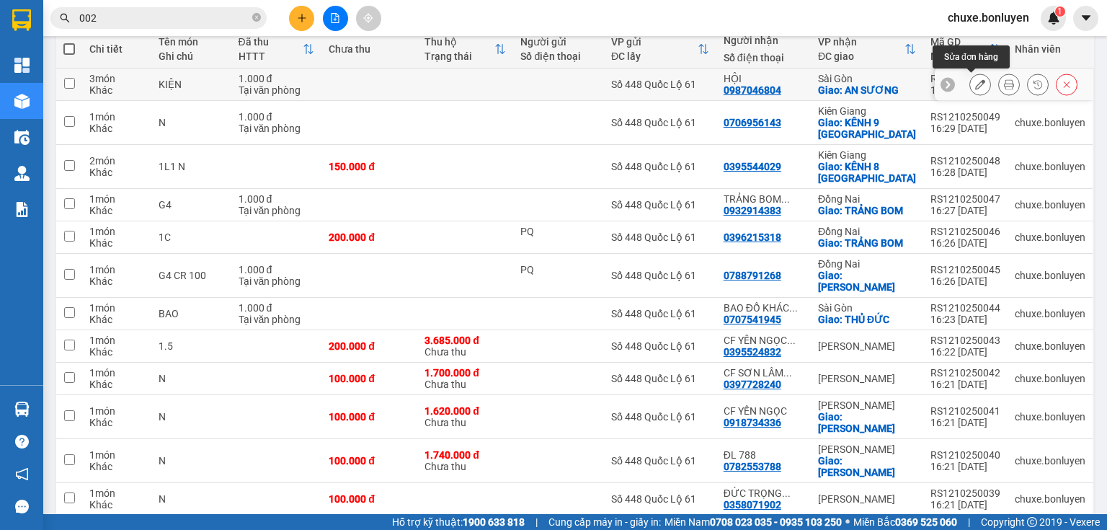
click at [977, 84] on button at bounding box center [980, 84] width 20 height 25
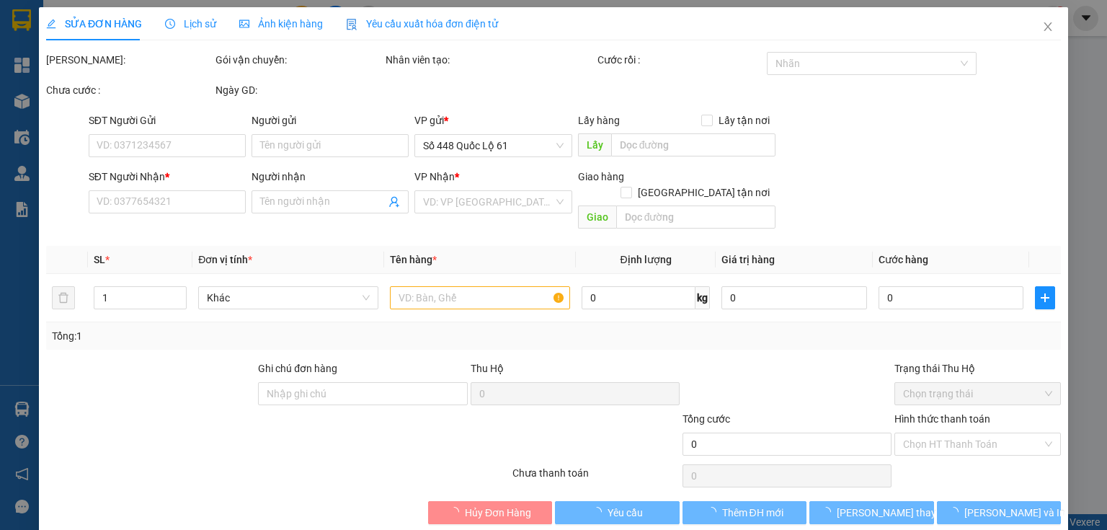
type input "0987046804"
type input "HỘI"
checkbox input "true"
type input "AN SƯƠNG"
type input "1.000"
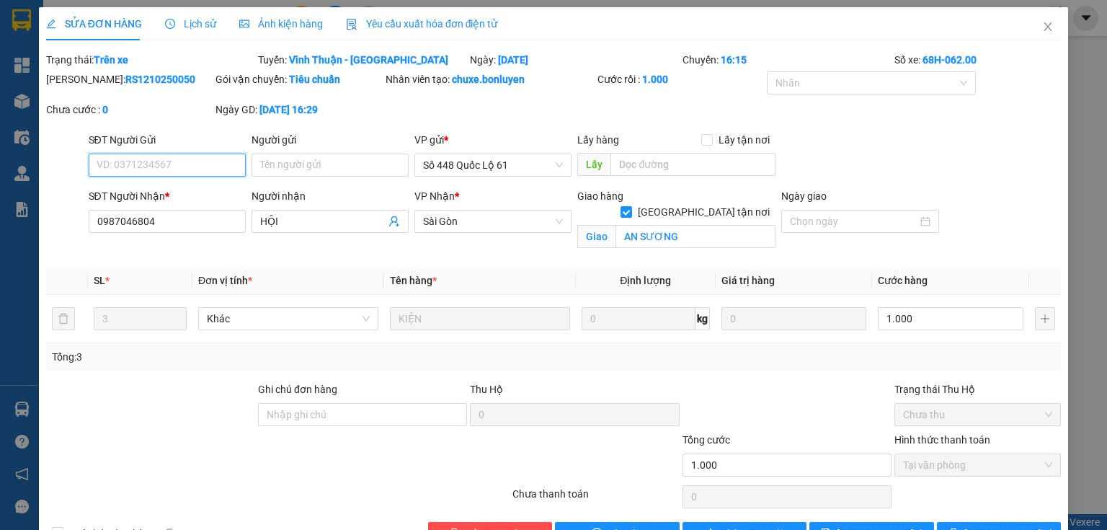
scroll to position [42, 0]
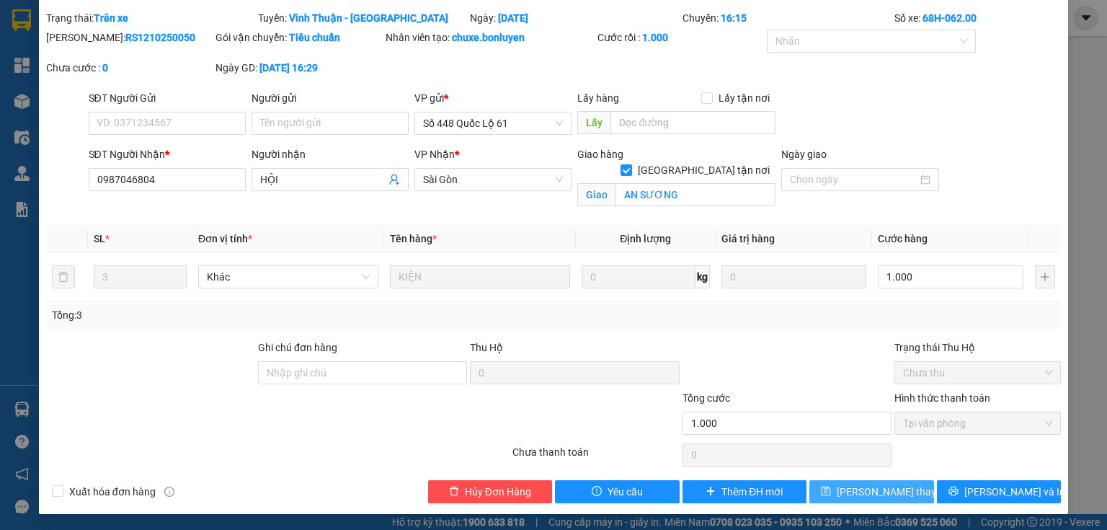
click at [879, 490] on span "[PERSON_NAME] thay đổi" at bounding box center [894, 492] width 115 height 16
